Goal: Learn about a topic: Learn about a topic

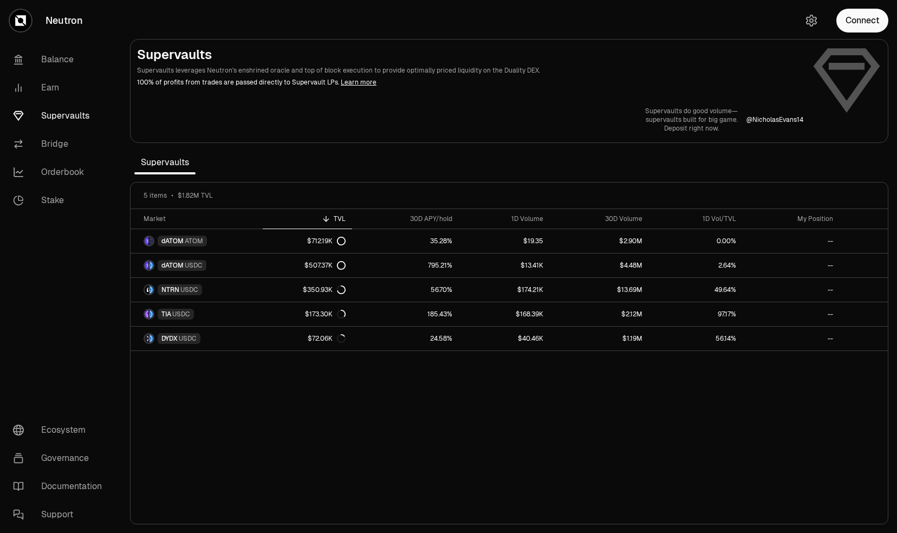
click at [425, 151] on section "Supervaults Supervaults leverages Neutron's enshrined oracle and top of block e…" at bounding box center [509, 266] width 776 height 533
click at [402, 159] on section "Supervaults Supervaults leverages Neutron's enshrined oracle and top of block e…" at bounding box center [509, 266] width 776 height 533
click at [452, 386] on div "Market TVL 30D APY/hold 1D Volume 30D Volume 1D Vol/TVL My Position dATOM ATOM …" at bounding box center [510, 366] width 758 height 315
